Goal: Task Accomplishment & Management: Manage account settings

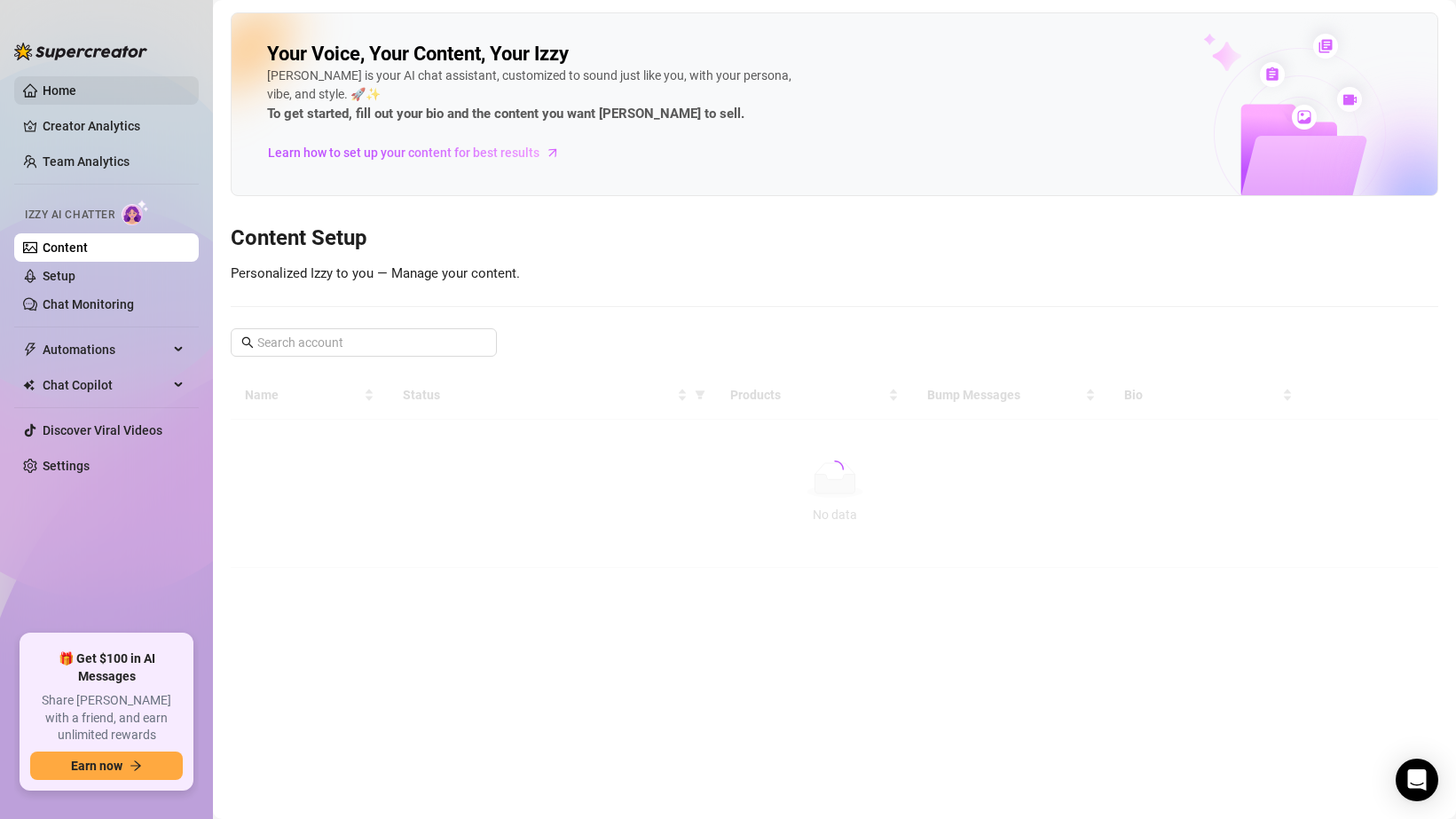
click at [77, 91] on link "Home" at bounding box center [59, 90] width 34 height 15
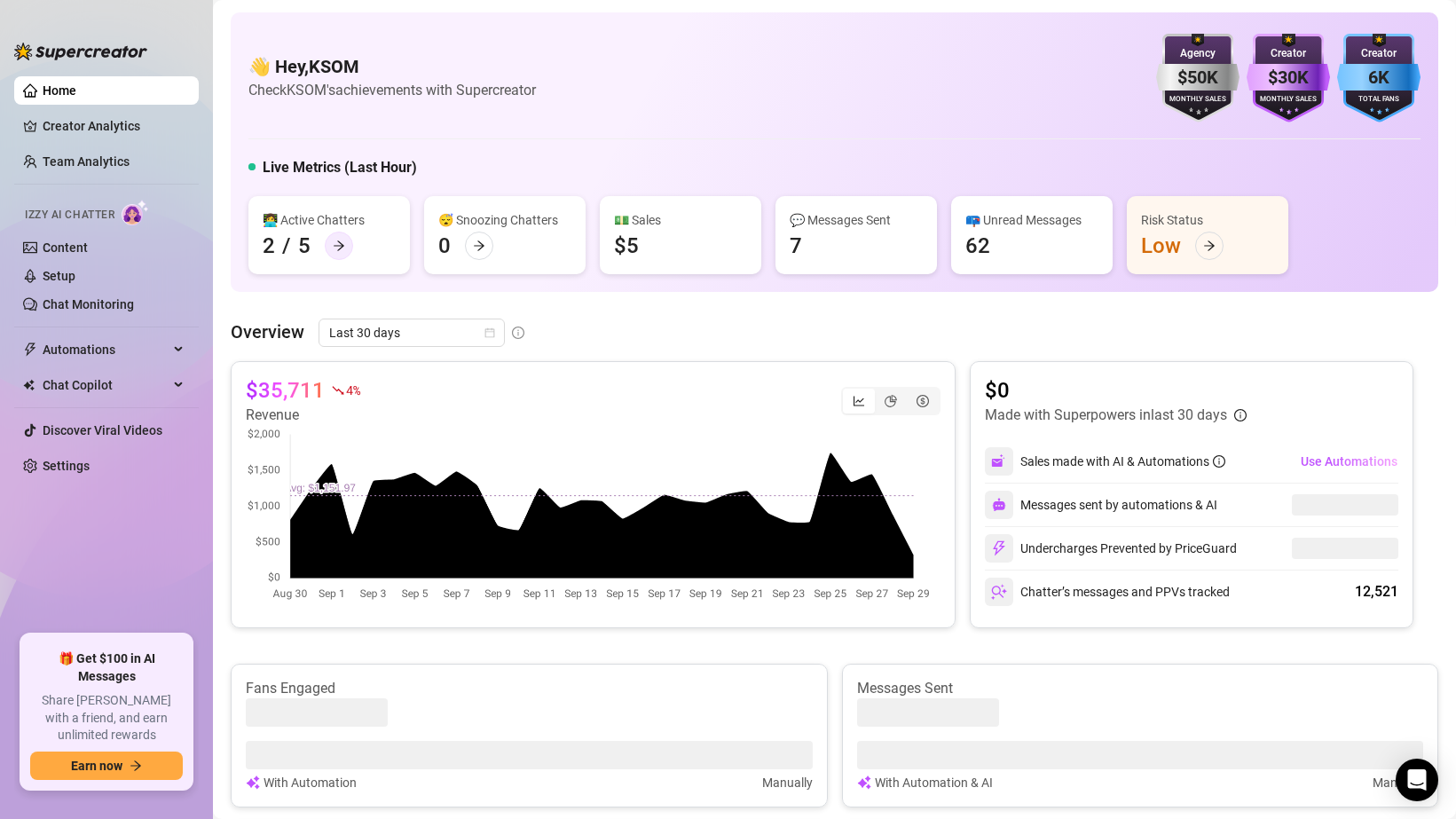
click at [348, 245] on div at bounding box center [339, 246] width 28 height 28
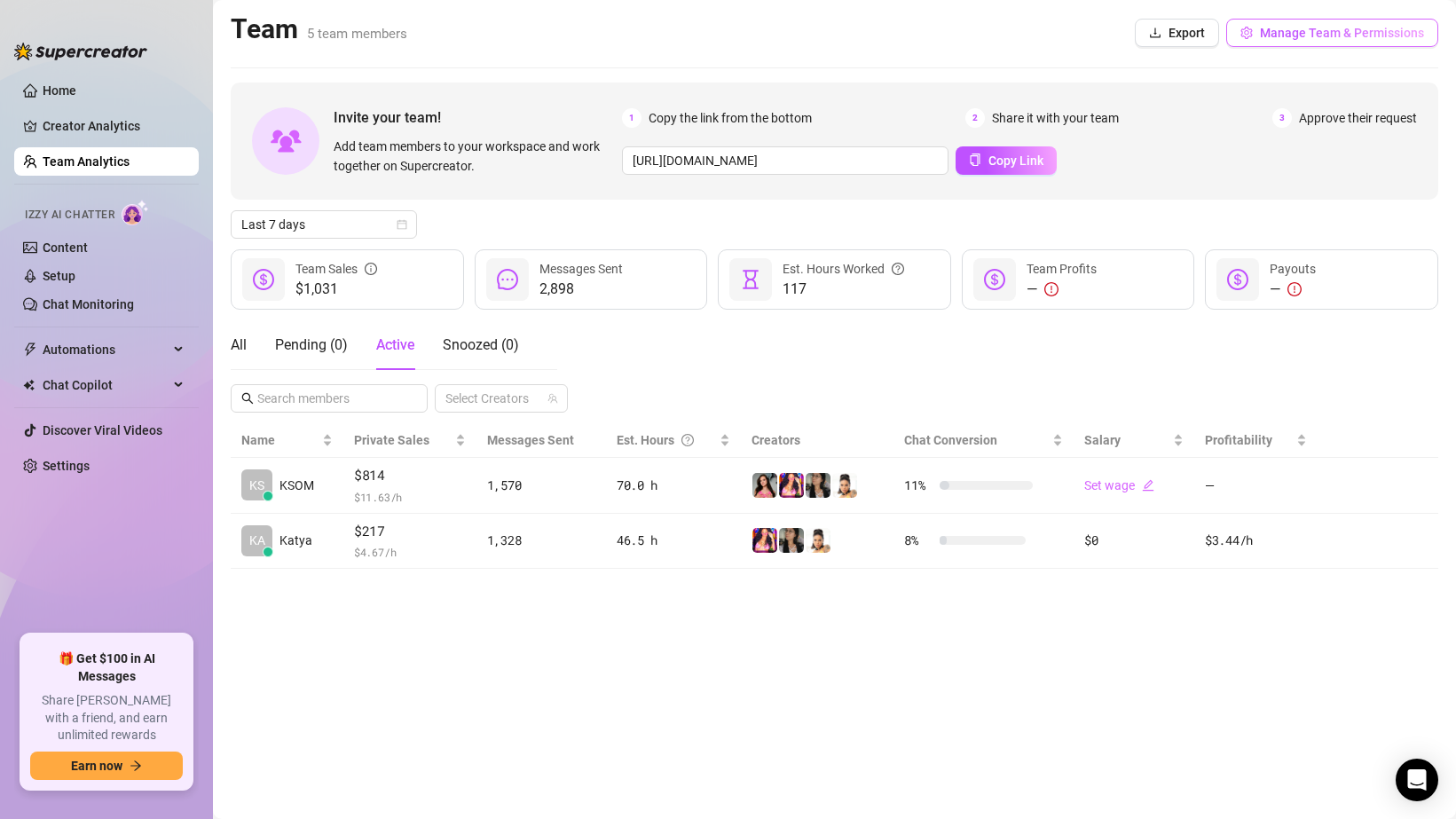
click at [1289, 27] on span "Manage Team & Permissions" at bounding box center [1342, 33] width 164 height 15
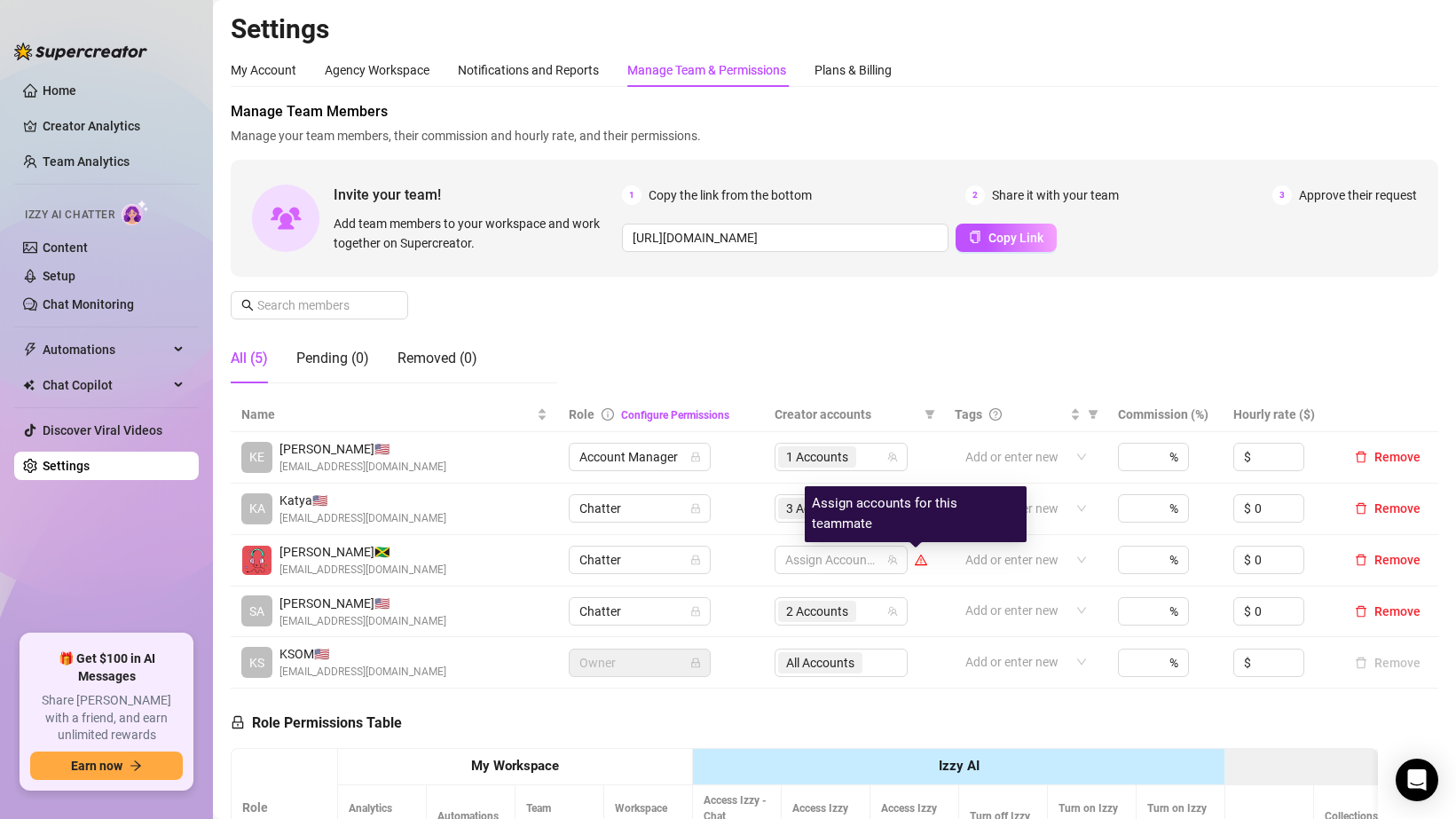
click at [917, 563] on icon "warning" at bounding box center [922, 561] width 10 height 8
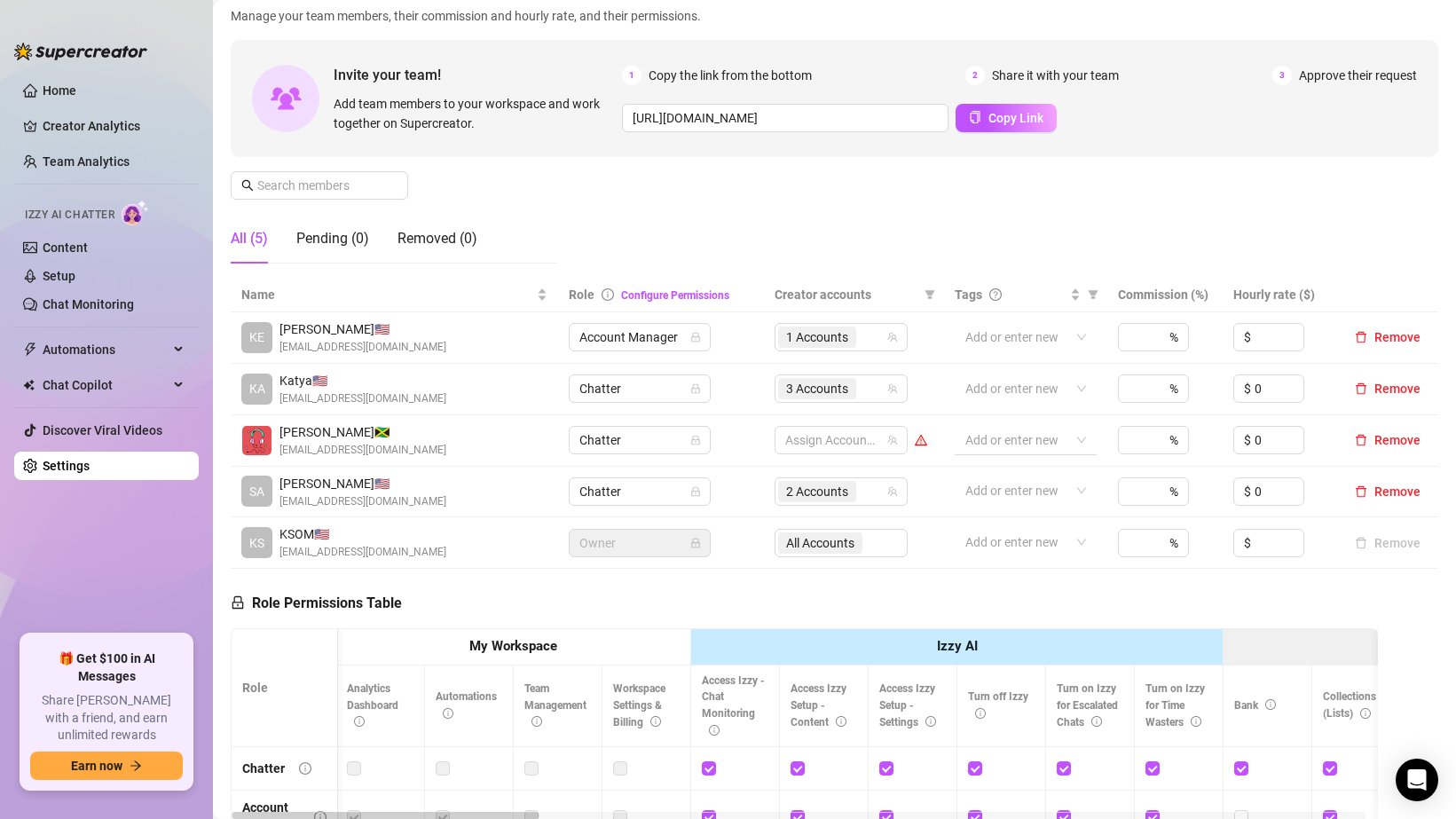
scroll to position [66, 0]
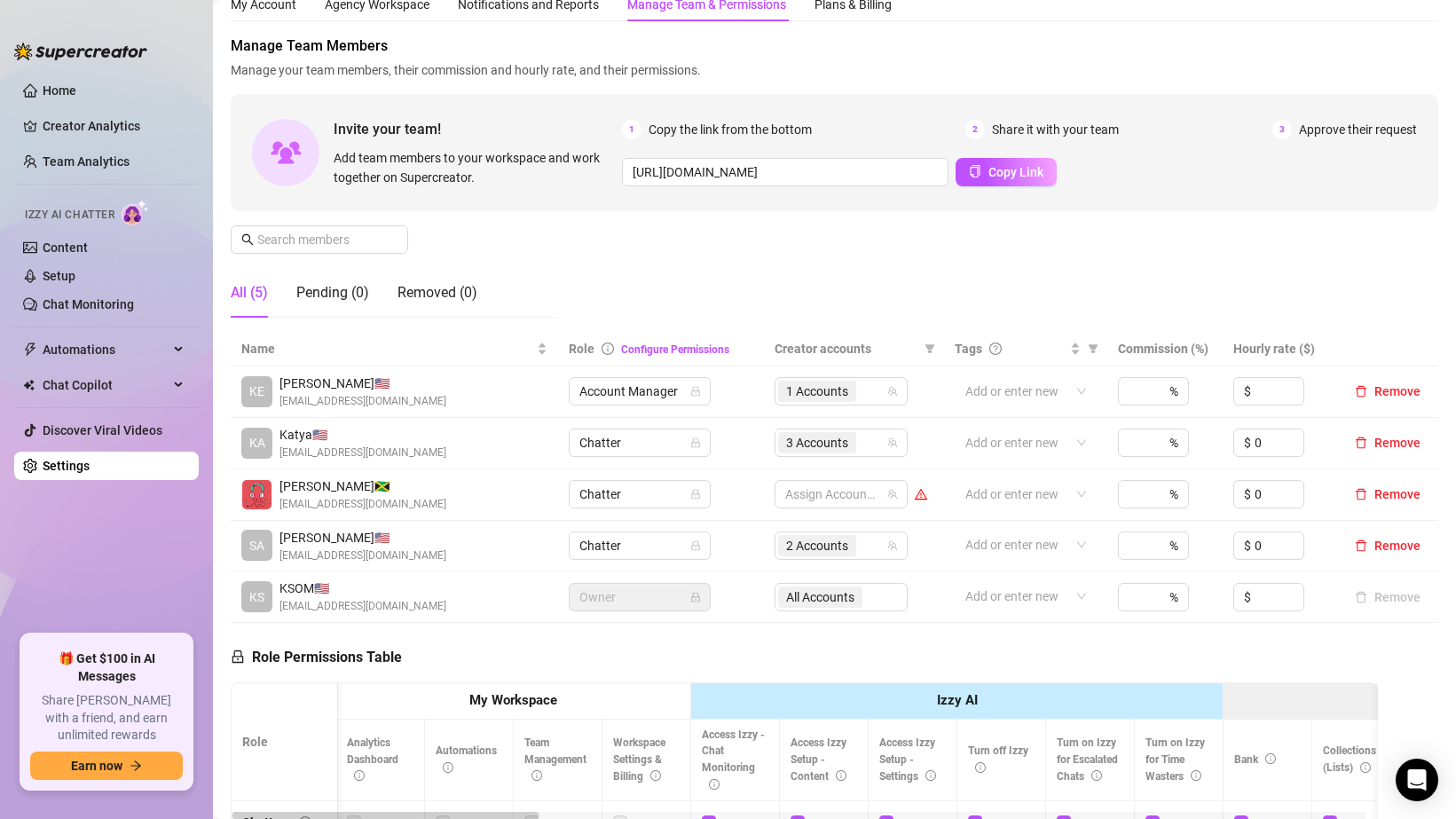
click at [745, 414] on td "Account Manager" at bounding box center [661, 392] width 206 height 51
click at [884, 552] on div "2 Accounts" at bounding box center [841, 545] width 133 height 28
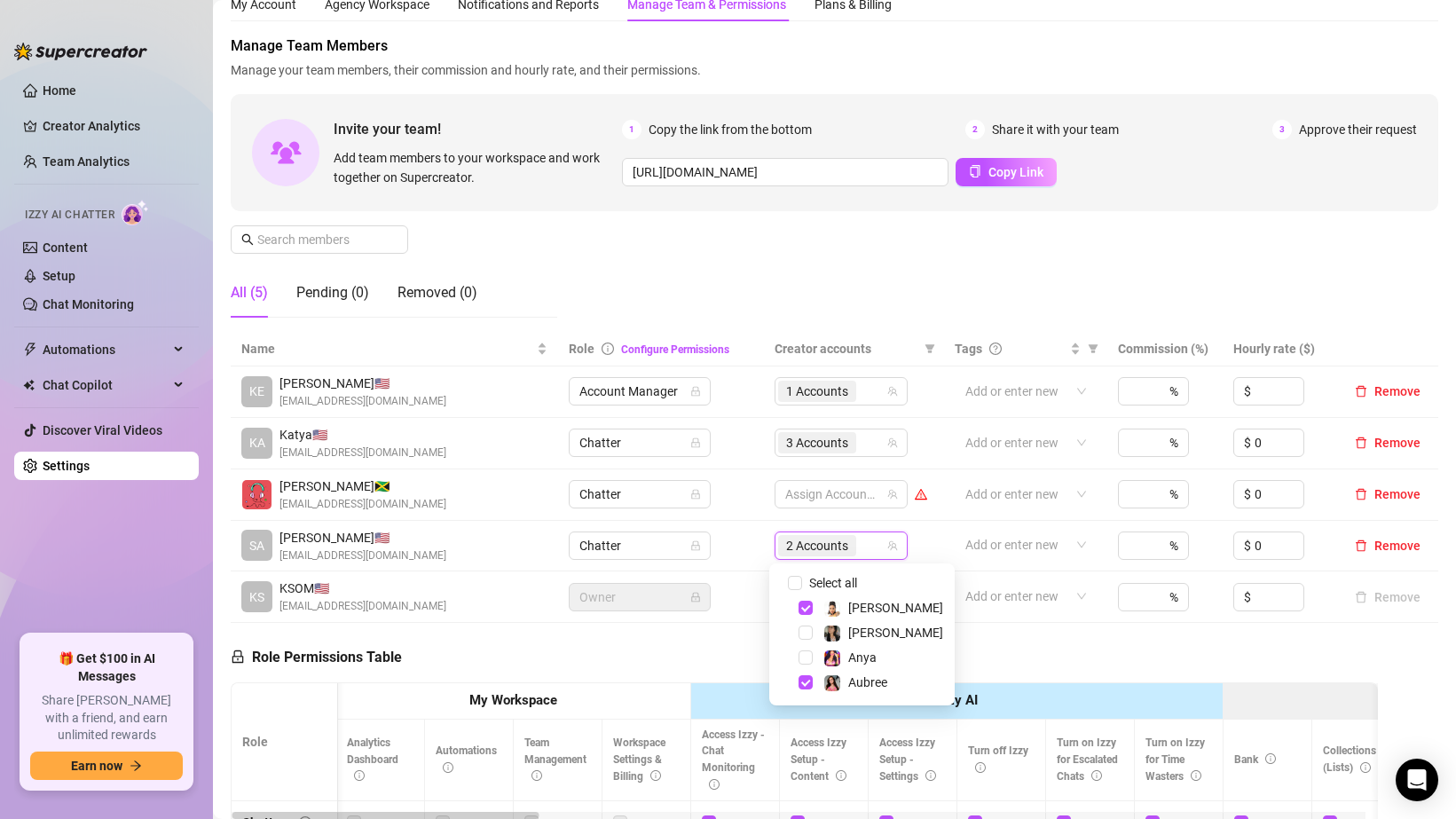
click at [890, 541] on icon "team" at bounding box center [892, 545] width 11 height 11
click at [911, 541] on td "2 Accounts" at bounding box center [854, 546] width 179 height 51
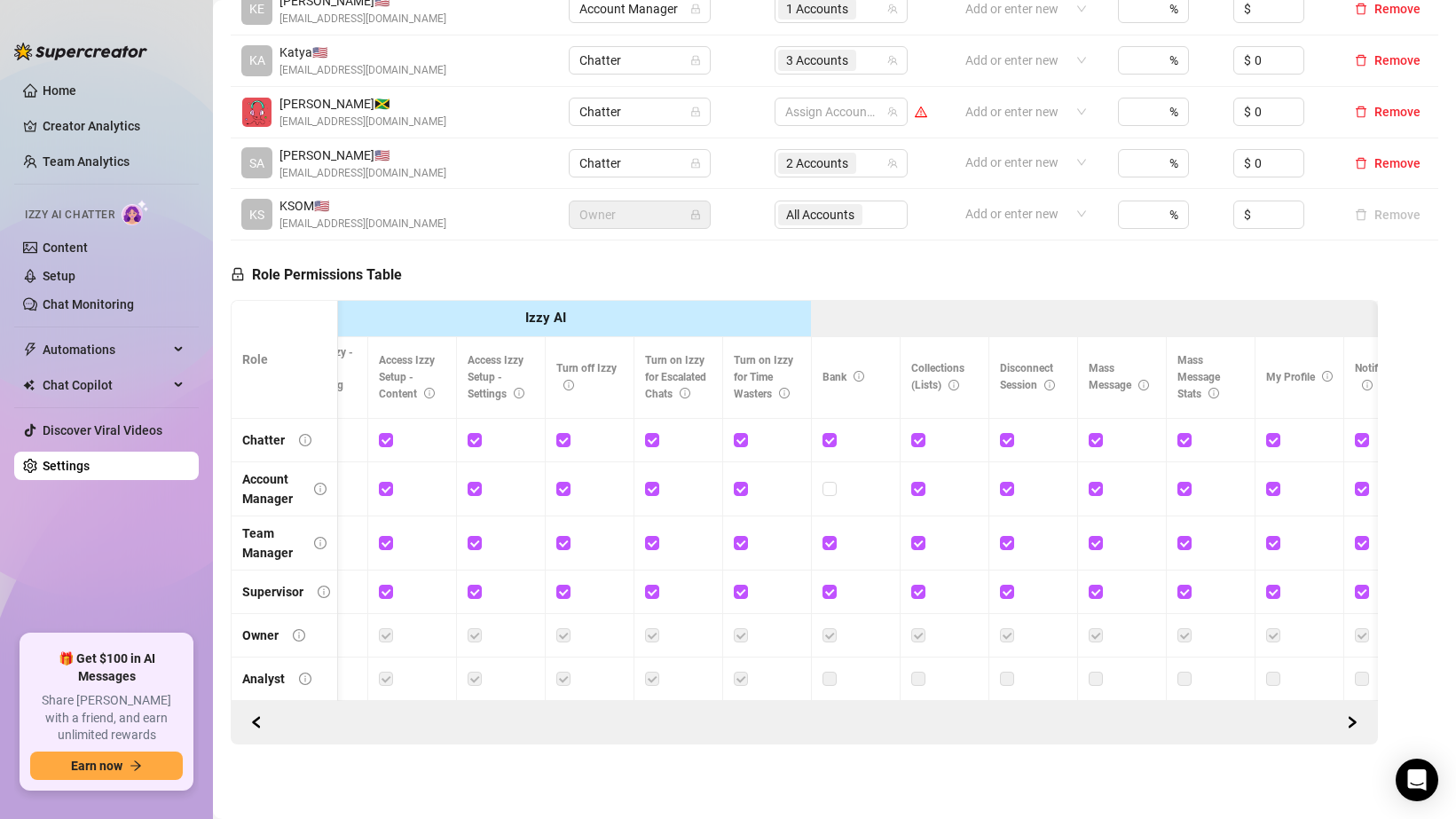
scroll to position [0, 0]
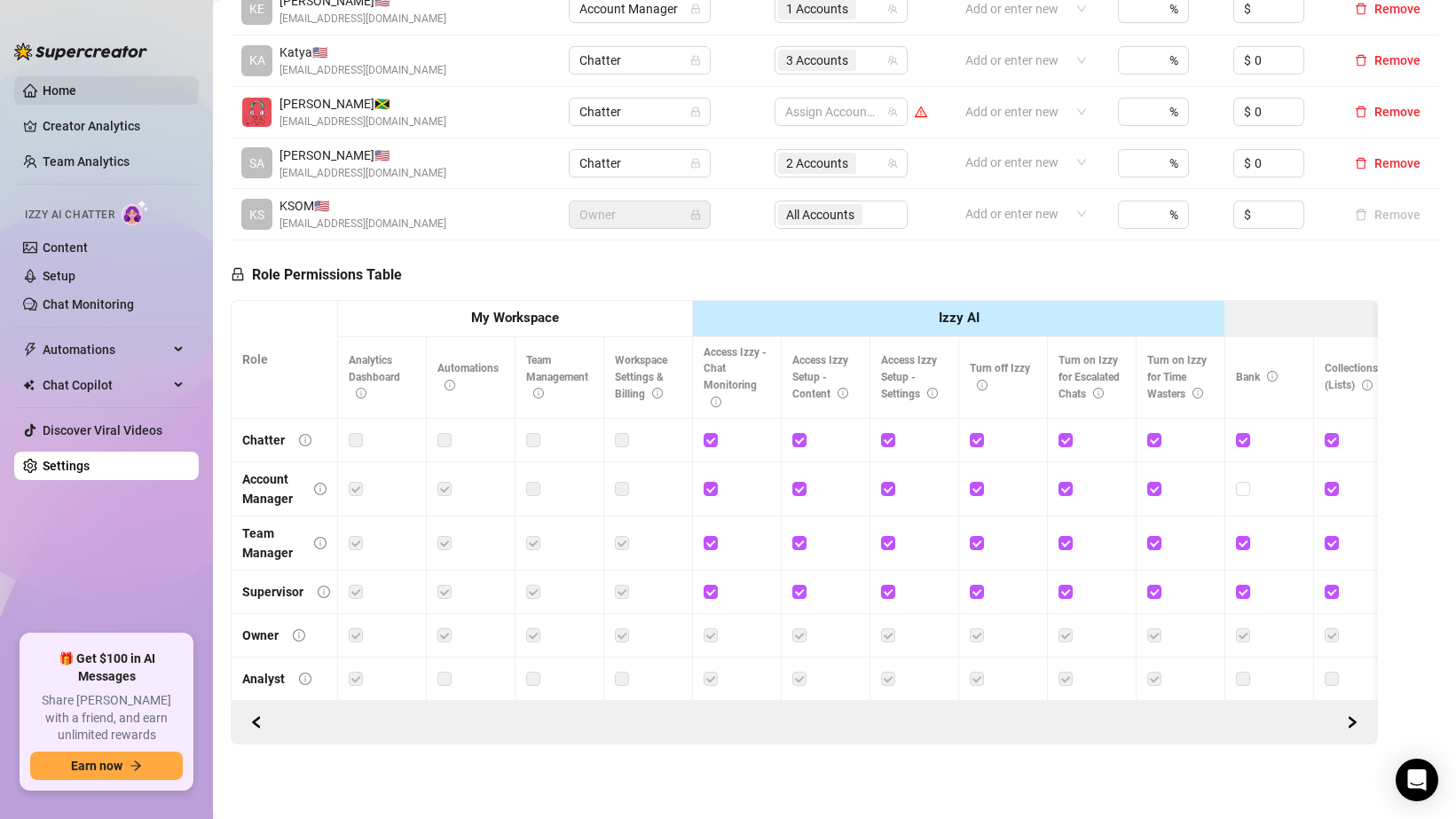
click at [77, 90] on link "Home" at bounding box center [59, 90] width 34 height 15
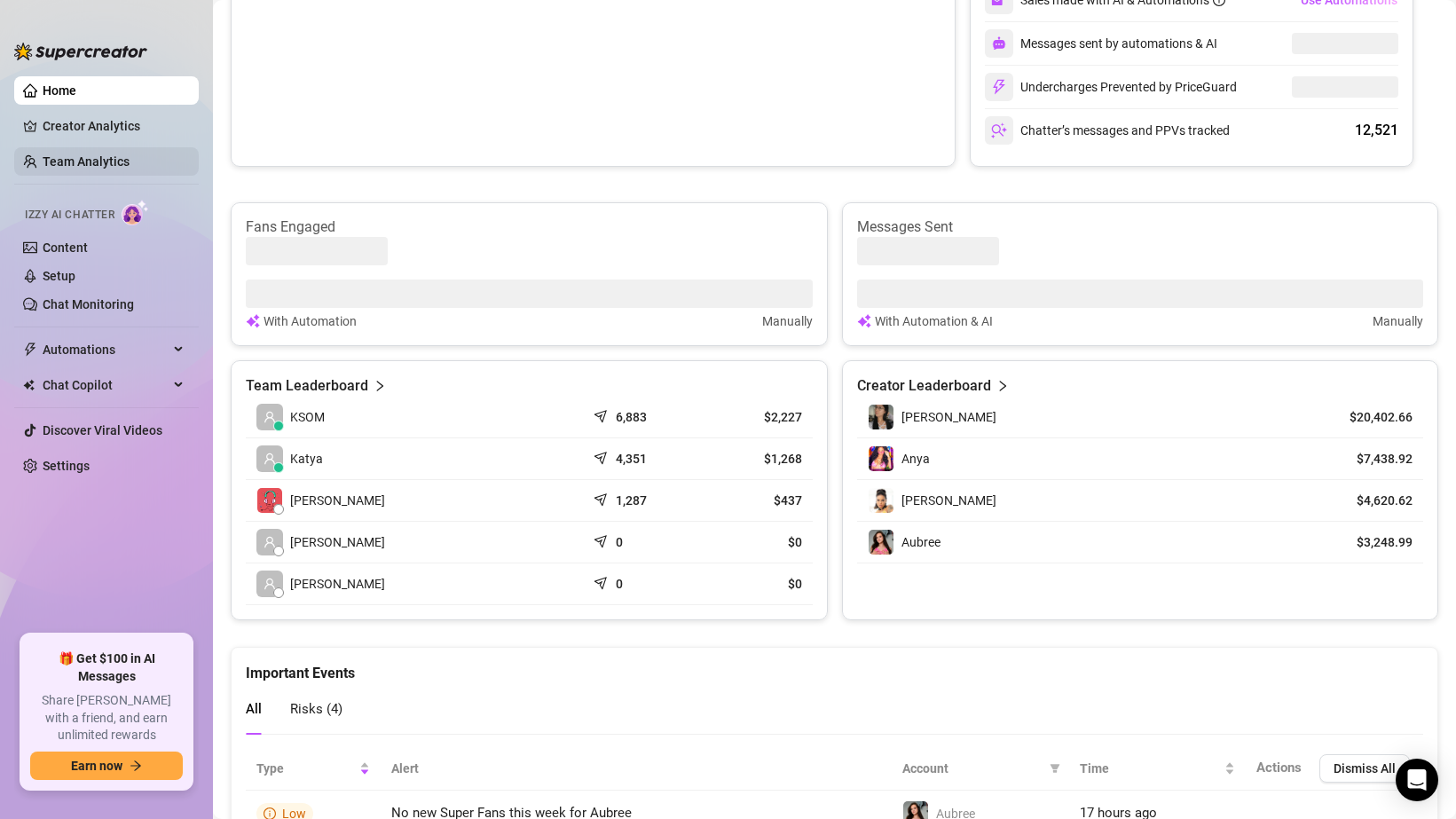
click at [101, 154] on link "Team Analytics" at bounding box center [86, 161] width 87 height 15
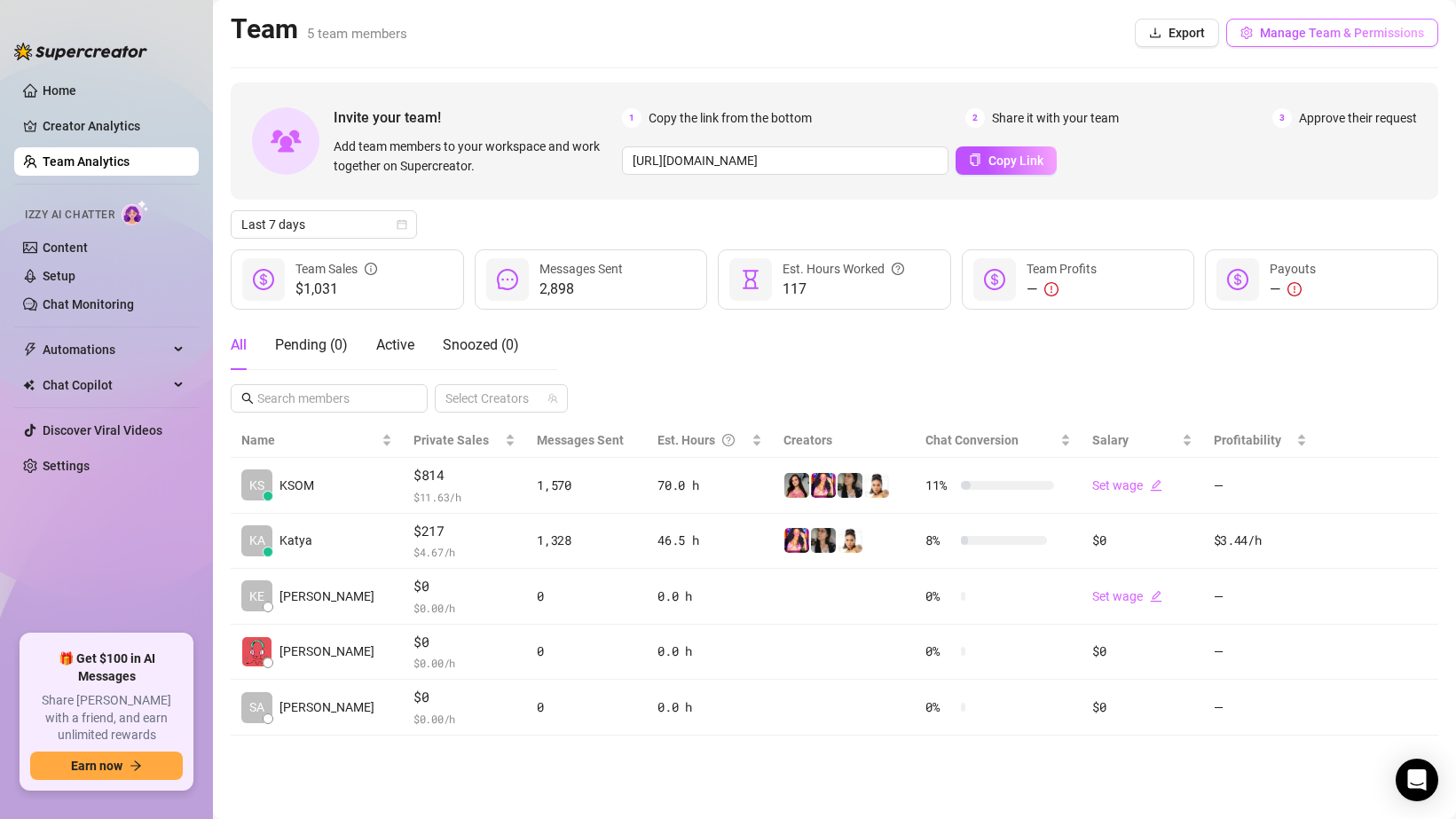
drag, startPoint x: 1356, startPoint y: 50, endPoint x: 1357, endPoint y: 42, distance: 8.1
click at [1357, 50] on div "Team 5 team members Export Manage Team & Permissions" at bounding box center [834, 33] width 1208 height 41
click at [1351, 37] on span "Manage Team & Permissions" at bounding box center [1342, 33] width 164 height 15
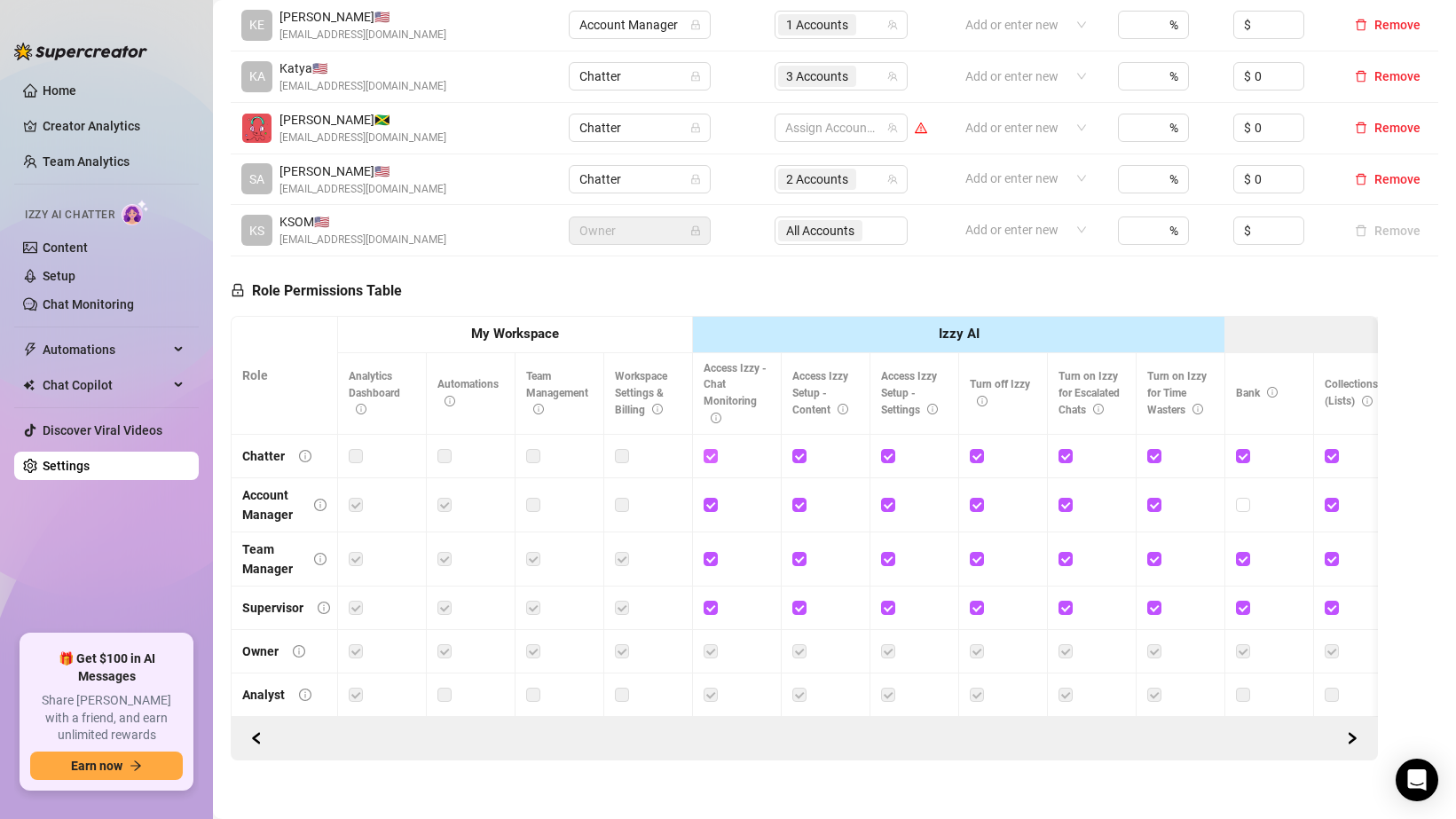
click at [704, 454] on input "checkbox" at bounding box center [709, 455] width 13 height 13
checkbox input "false"
click at [797, 448] on label at bounding box center [799, 456] width 15 height 19
click at [797, 449] on input "checkbox" at bounding box center [798, 455] width 13 height 13
checkbox input "false"
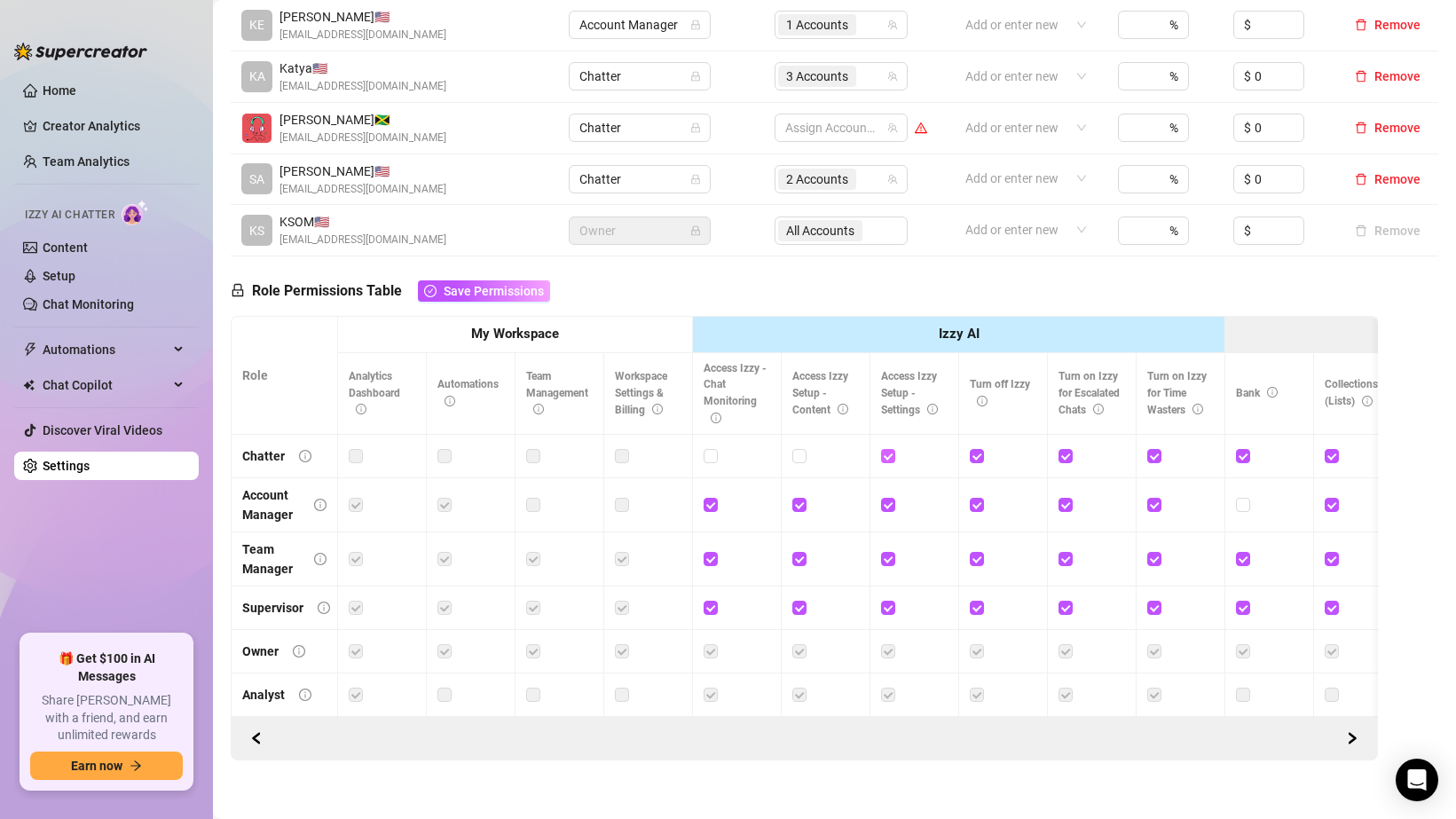
click at [888, 455] on input "checkbox" at bounding box center [887, 455] width 13 height 13
checkbox input "false"
click at [974, 454] on input "checkbox" at bounding box center [976, 455] width 13 height 13
checkbox input "false"
click at [1061, 451] on input "checkbox" at bounding box center [1064, 455] width 13 height 13
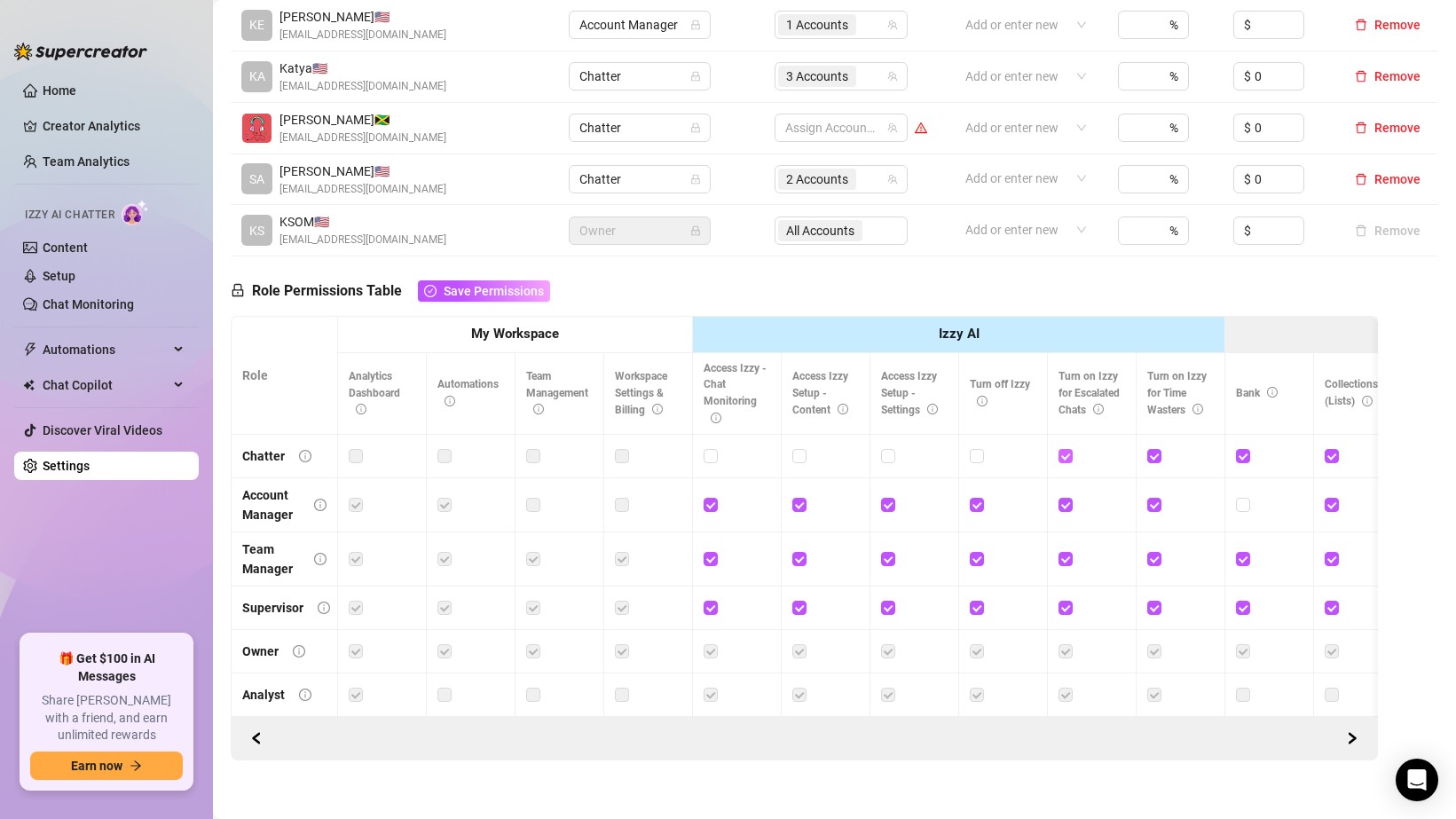
checkbox input "false"
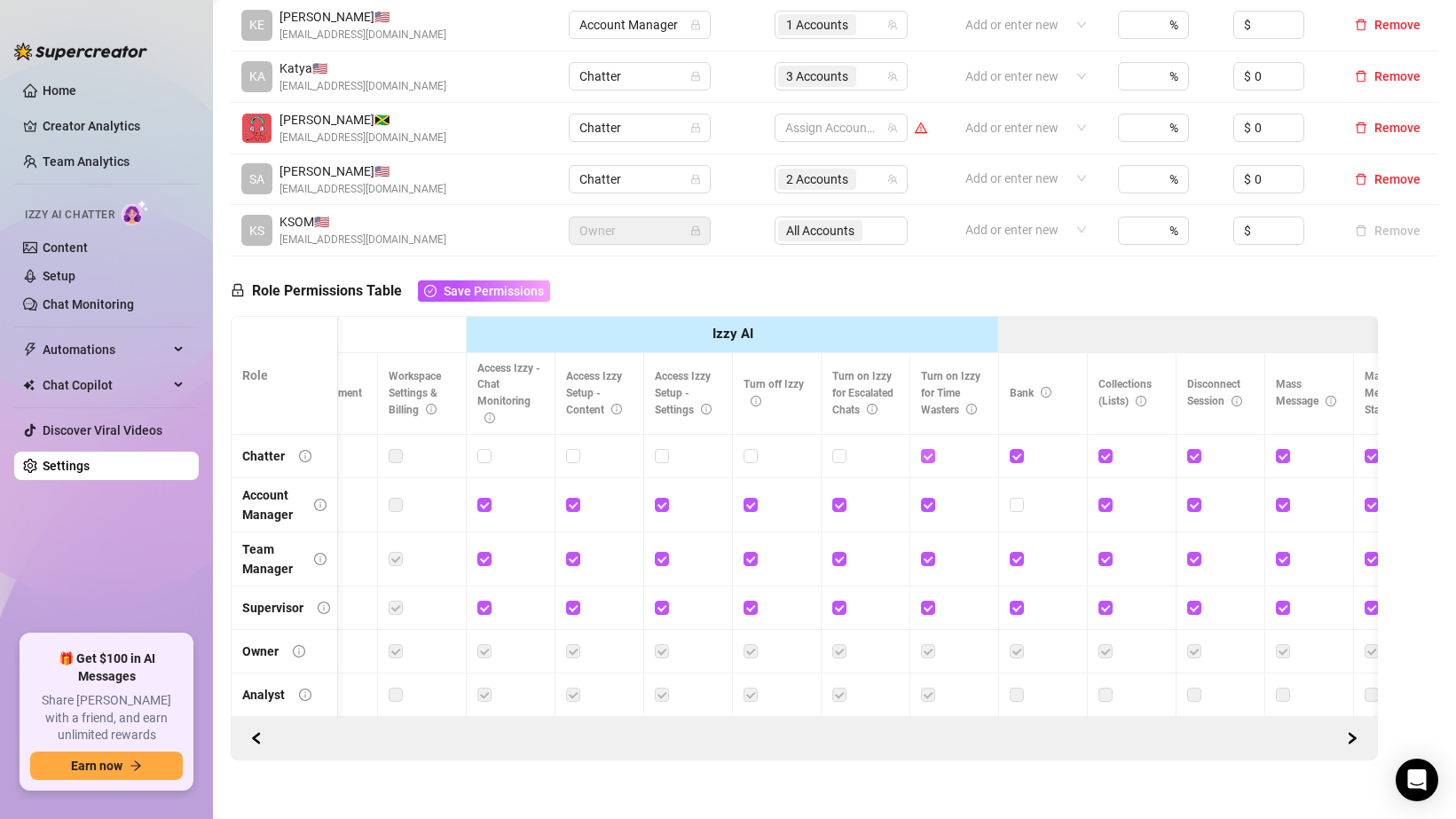
click at [924, 460] on input "checkbox" at bounding box center [927, 455] width 13 height 13
checkbox input "false"
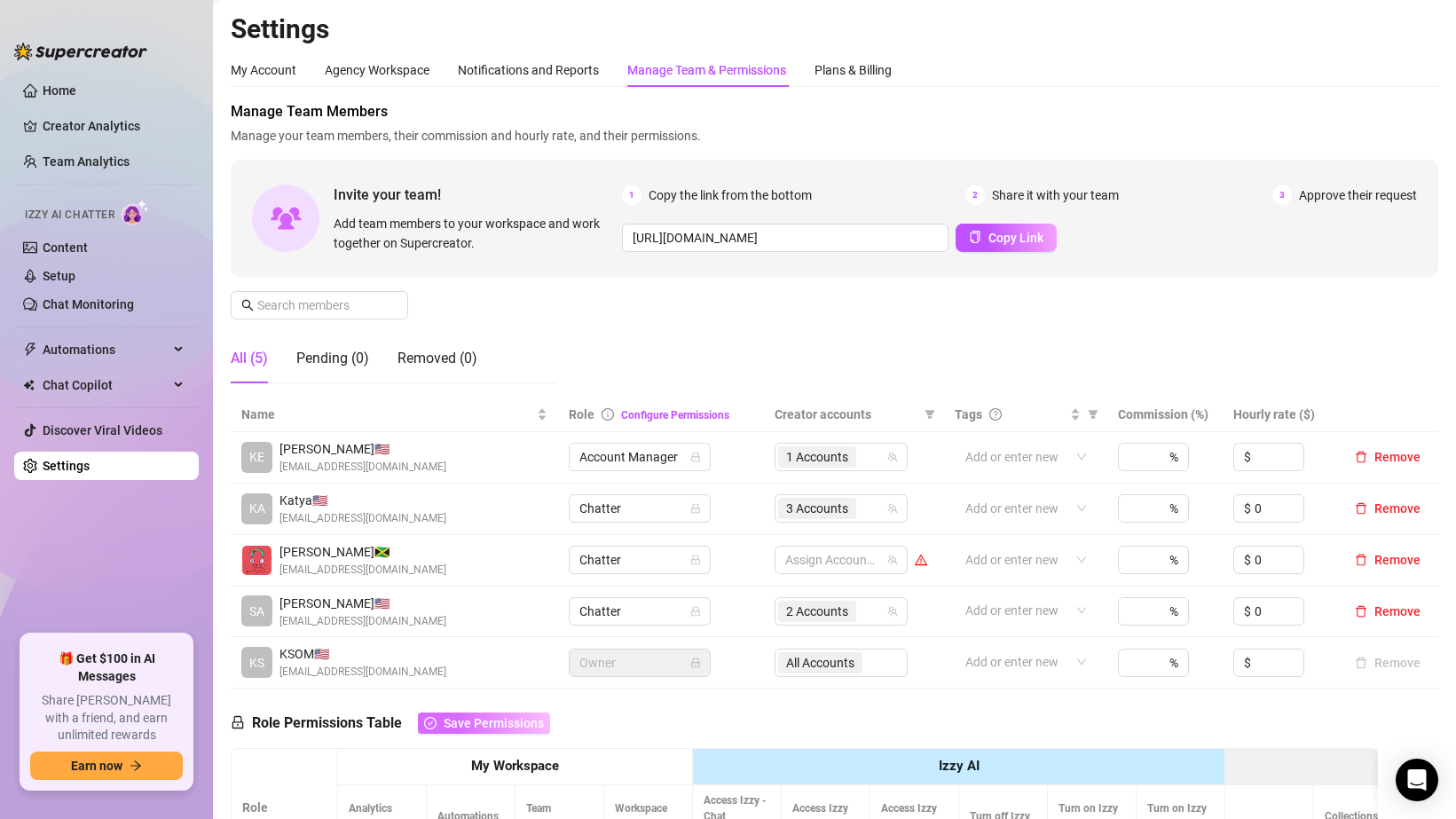
click at [476, 731] on button "Save Permissions" at bounding box center [484, 724] width 132 height 21
